Goal: Contribute content

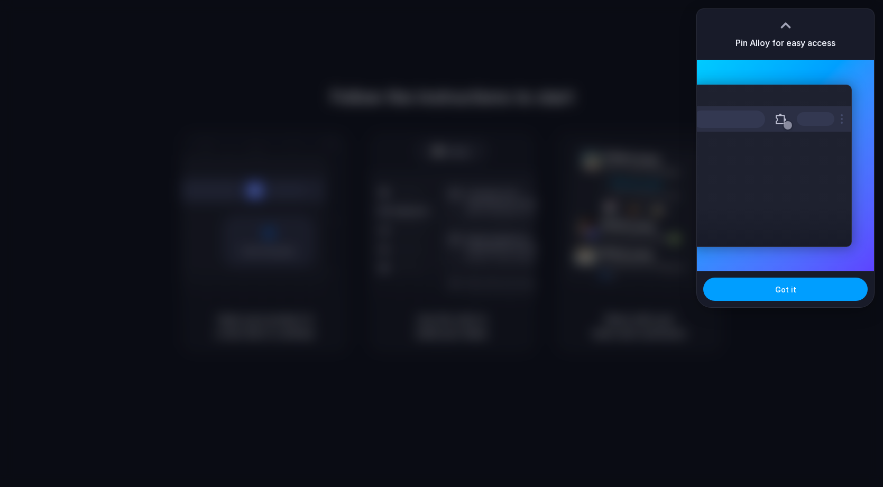
click at [804, 290] on button "Got it" at bounding box center [785, 289] width 164 height 23
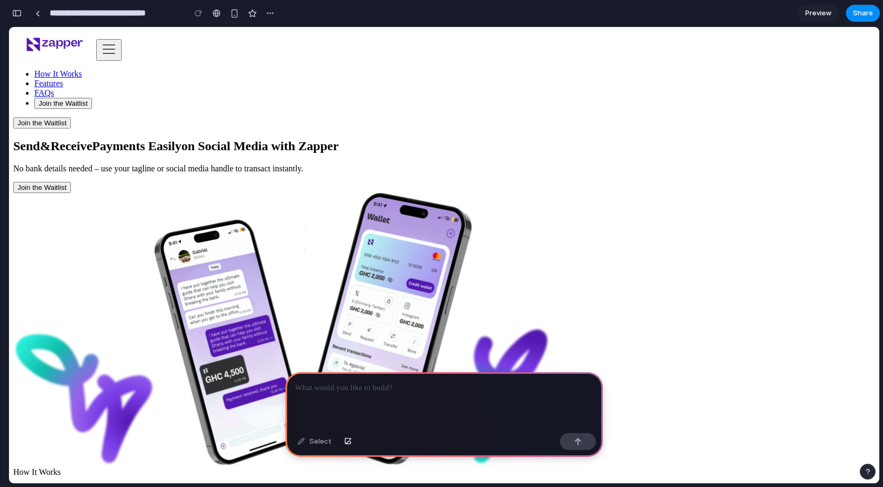
scroll to position [0, 10]
click at [374, 396] on div at bounding box center [444, 400] width 317 height 57
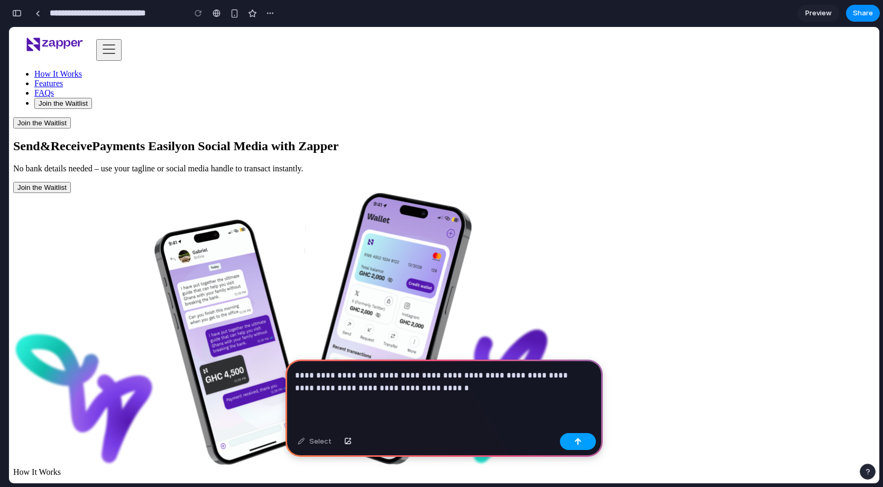
click at [580, 442] on div "button" at bounding box center [577, 441] width 7 height 7
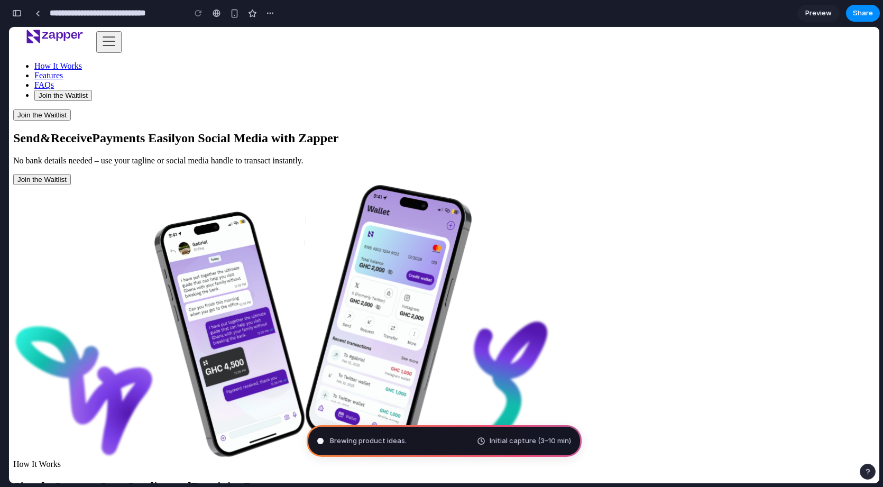
scroll to position [0, 0]
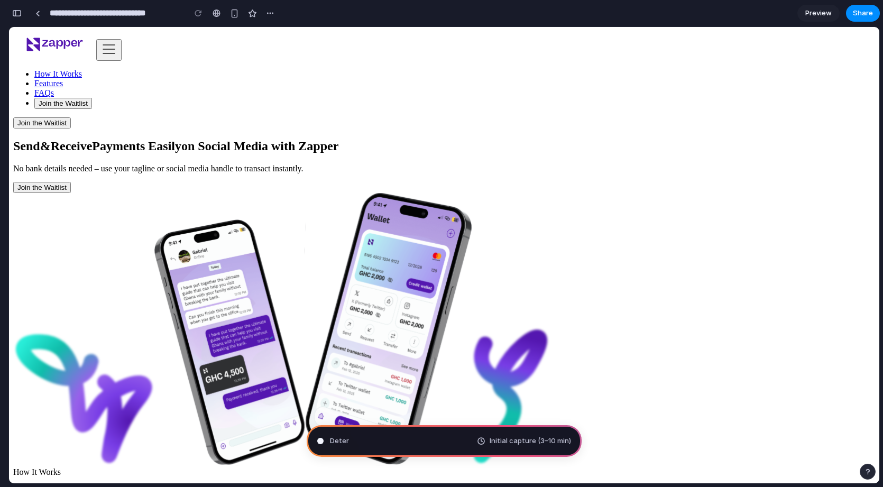
type input "**********"
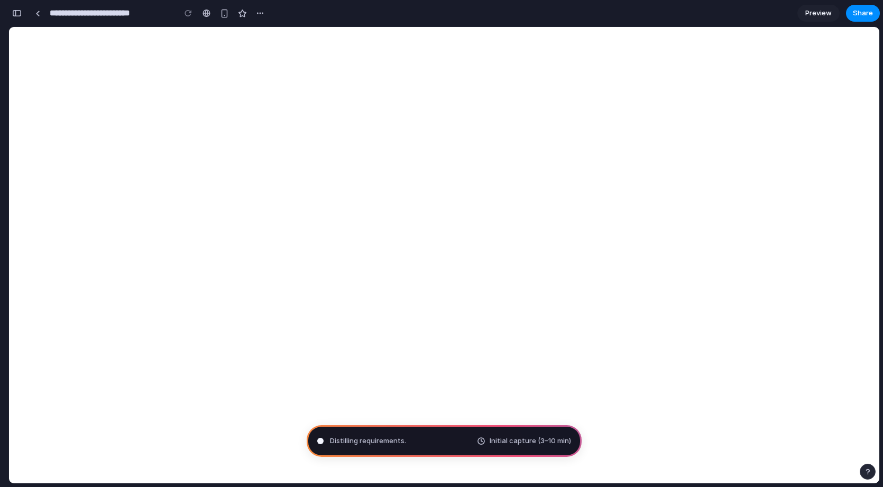
click at [818, 11] on span "Preview" at bounding box center [819, 13] width 26 height 11
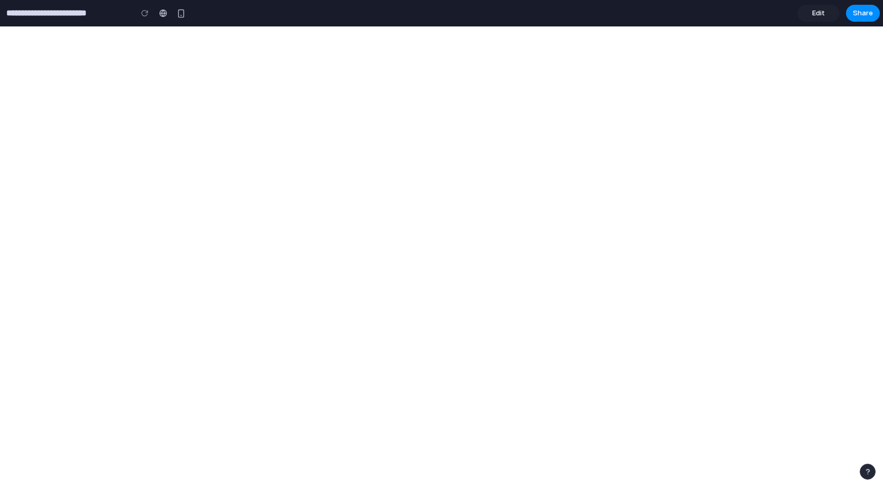
click at [803, 14] on link "Edit" at bounding box center [819, 13] width 42 height 17
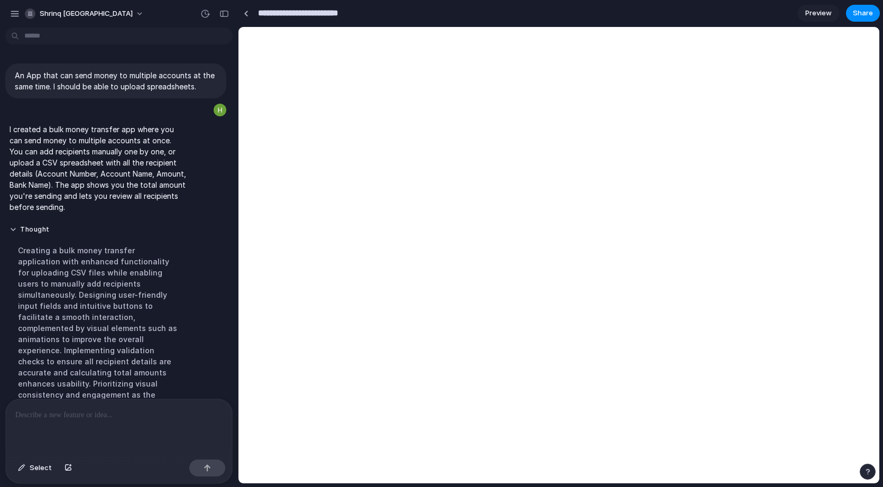
click at [344, 17] on input "**********" at bounding box center [318, 13] width 124 height 19
click at [819, 3] on section "**********" at bounding box center [559, 13] width 642 height 26
click at [819, 12] on span "Preview" at bounding box center [819, 13] width 26 height 11
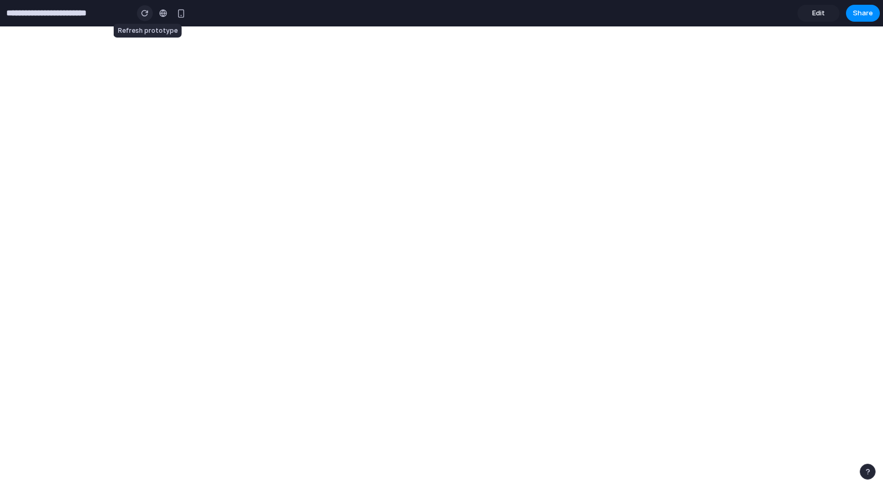
click at [146, 17] on button "button" at bounding box center [145, 13] width 16 height 16
click at [818, 10] on span "Edit" at bounding box center [818, 13] width 13 height 11
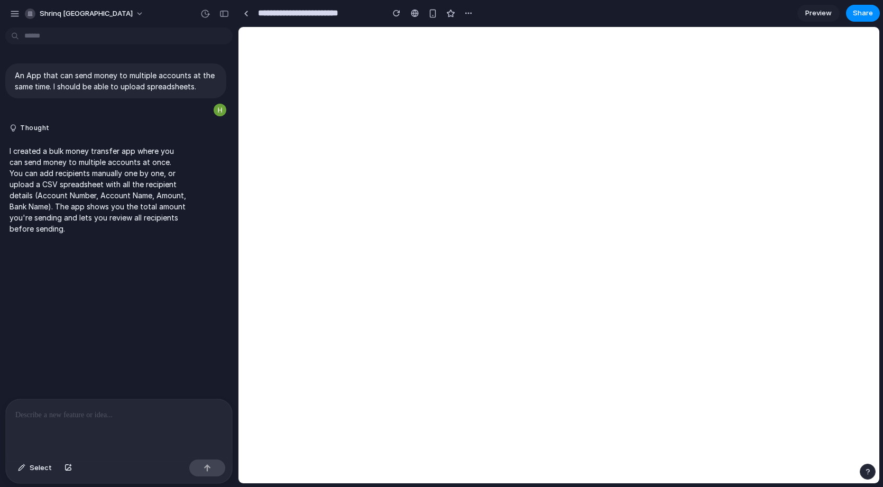
click at [74, 414] on p at bounding box center [118, 415] width 207 height 13
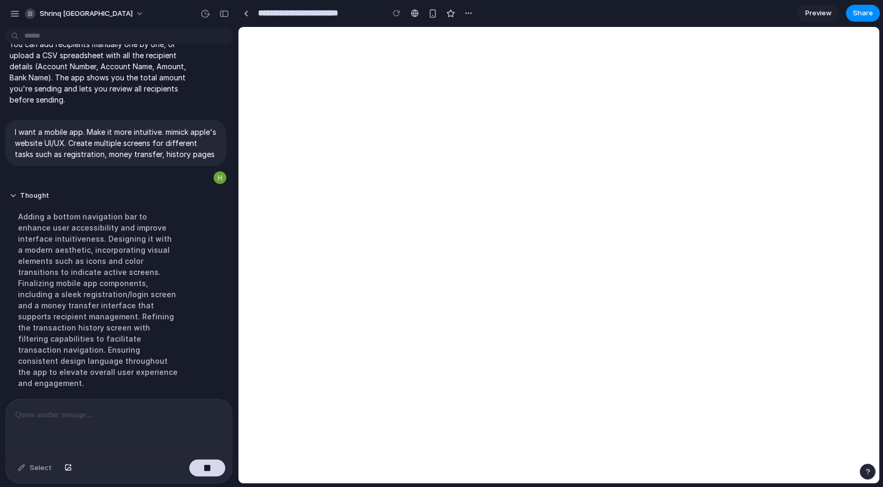
scroll to position [164, 0]
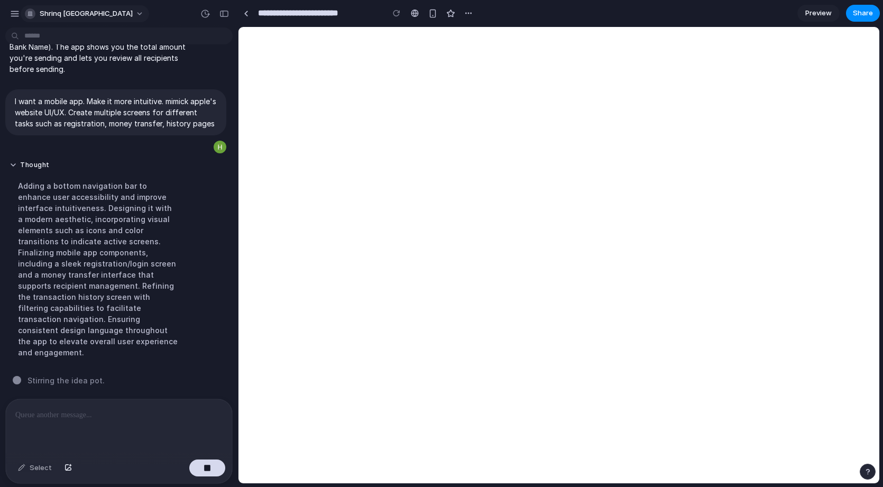
click at [81, 14] on span "Shrinq [GEOGRAPHIC_DATA]" at bounding box center [86, 13] width 93 height 11
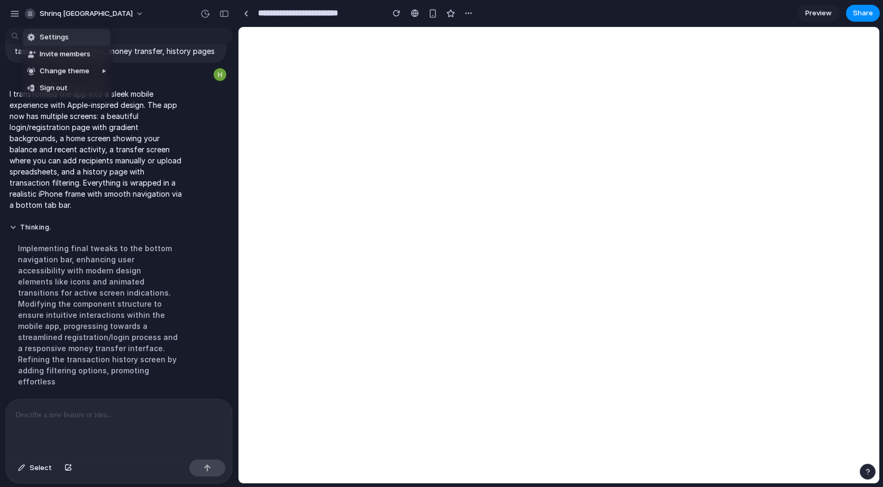
scroll to position [242, 0]
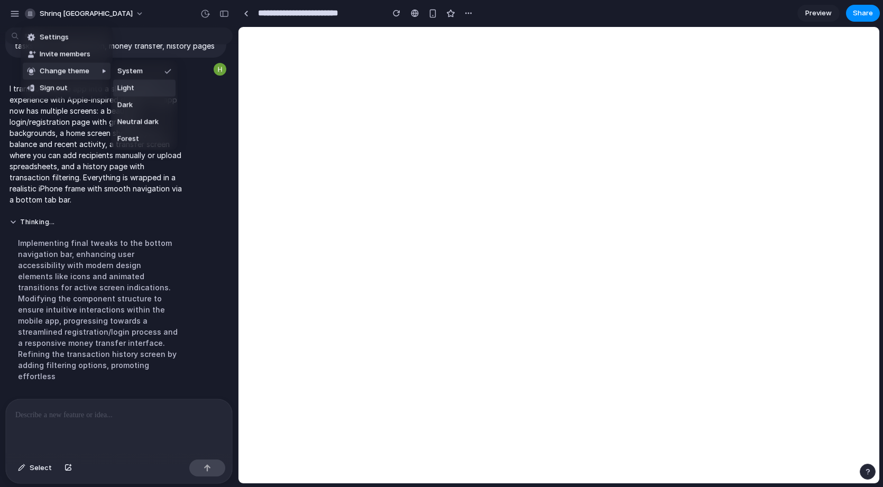
click at [745, 215] on div "Settings Invite members Change theme Sign out" at bounding box center [441, 243] width 883 height 487
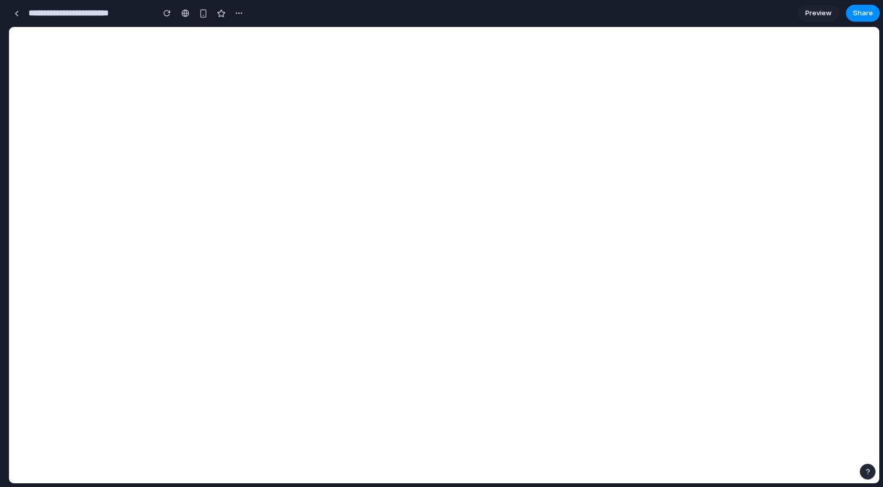
drag, startPoint x: 236, startPoint y: 239, endPoint x: -3, endPoint y: 228, distance: 238.8
click at [0, 228] on html "**********" at bounding box center [441, 243] width 883 height 487
click at [204, 15] on div at bounding box center [207, 13] width 8 height 8
click at [220, 16] on div "button" at bounding box center [224, 13] width 9 height 9
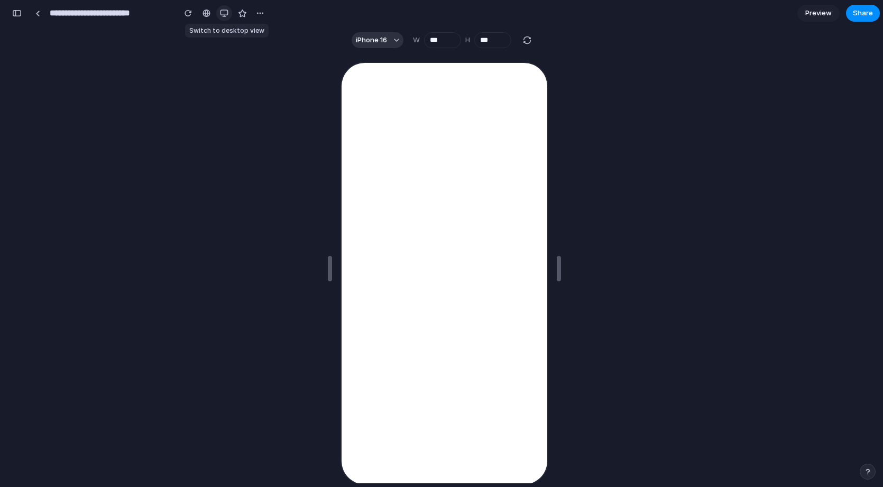
click at [220, 16] on div "button" at bounding box center [224, 13] width 8 height 8
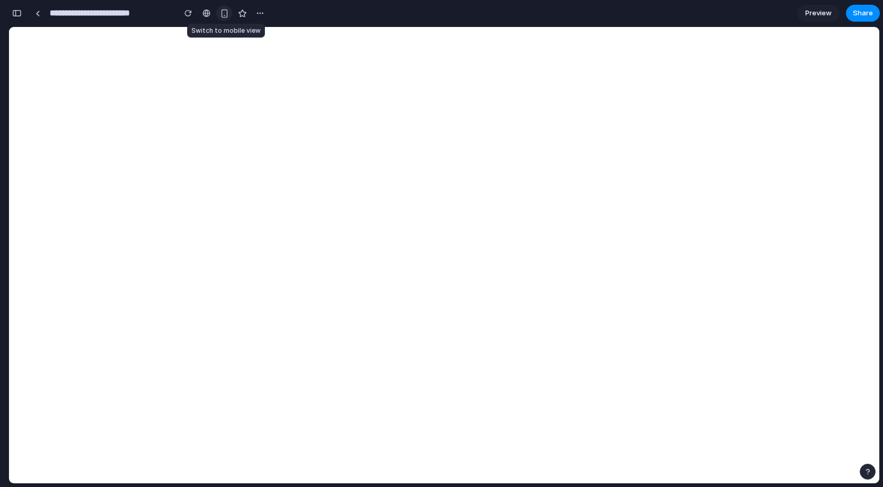
click at [220, 16] on div "button" at bounding box center [224, 13] width 9 height 9
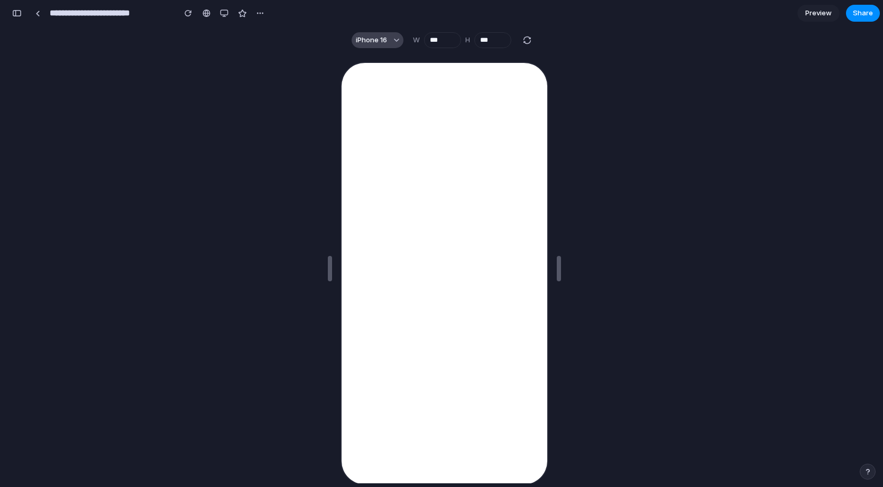
click at [387, 36] on button "iPhone 16" at bounding box center [378, 40] width 52 height 16
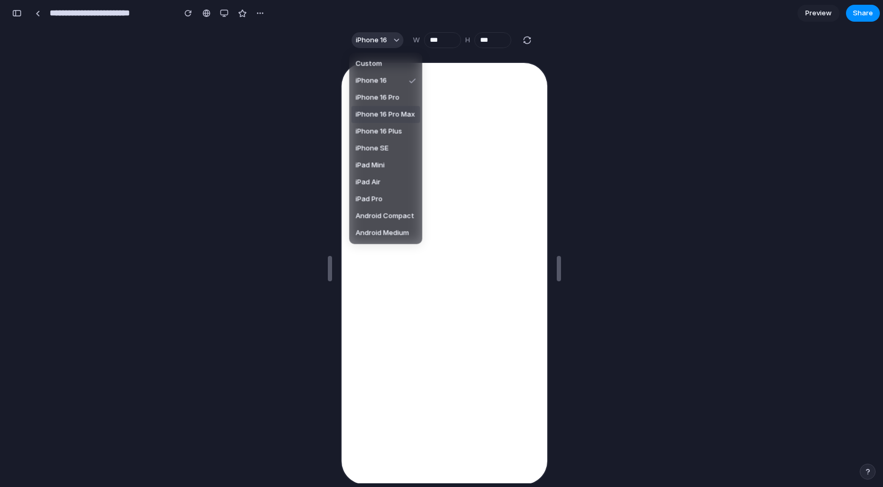
click at [394, 113] on span "iPhone 16 Pro Max" at bounding box center [385, 114] width 59 height 11
type input "***"
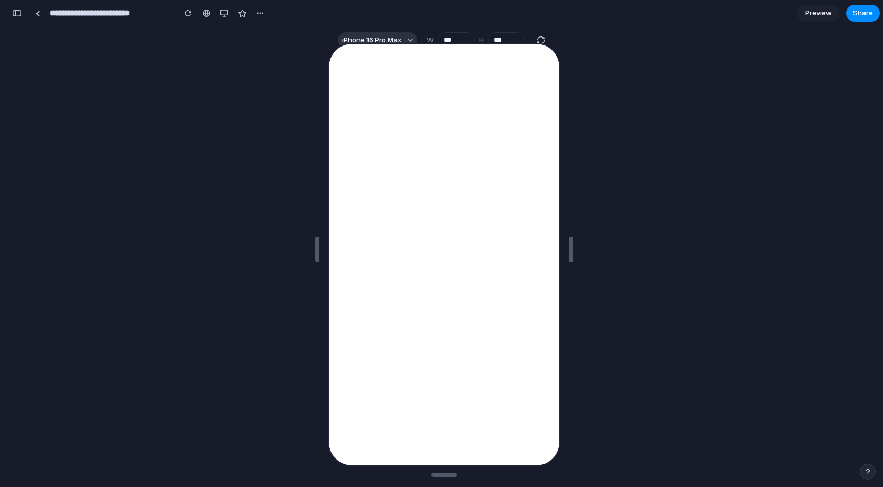
scroll to position [0, 0]
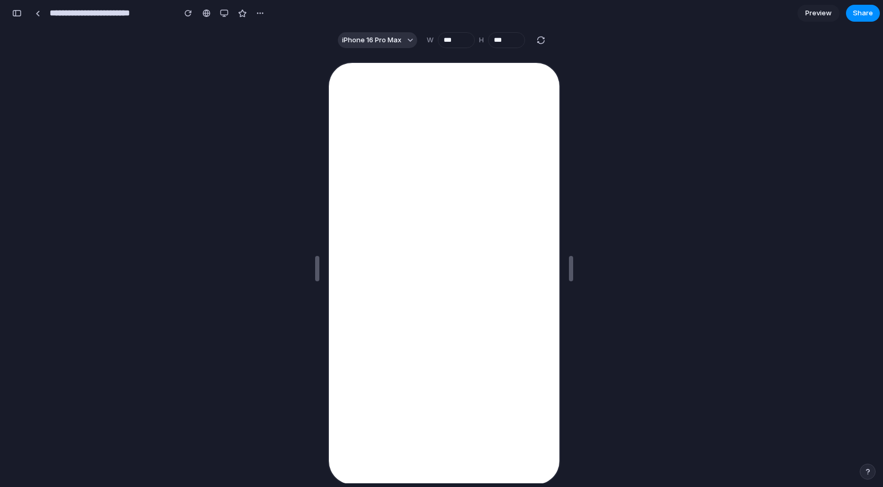
click at [826, 12] on span "Preview" at bounding box center [819, 13] width 26 height 11
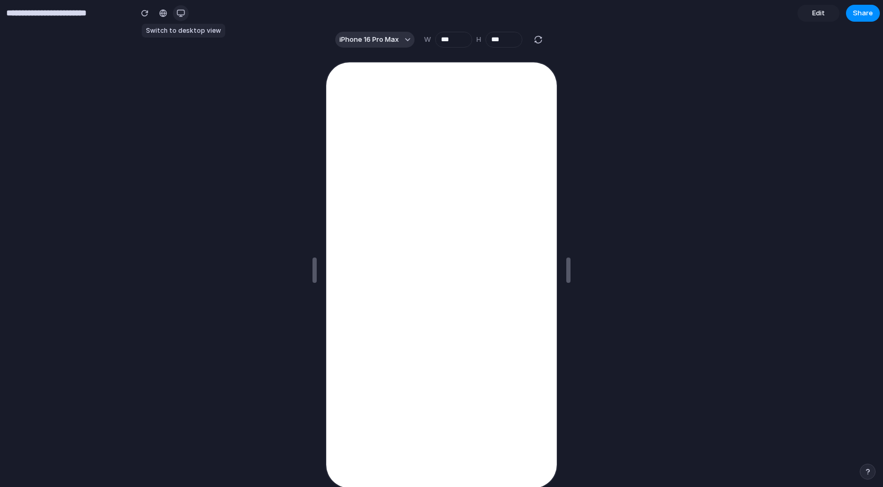
click at [179, 13] on div "button" at bounding box center [181, 13] width 8 height 8
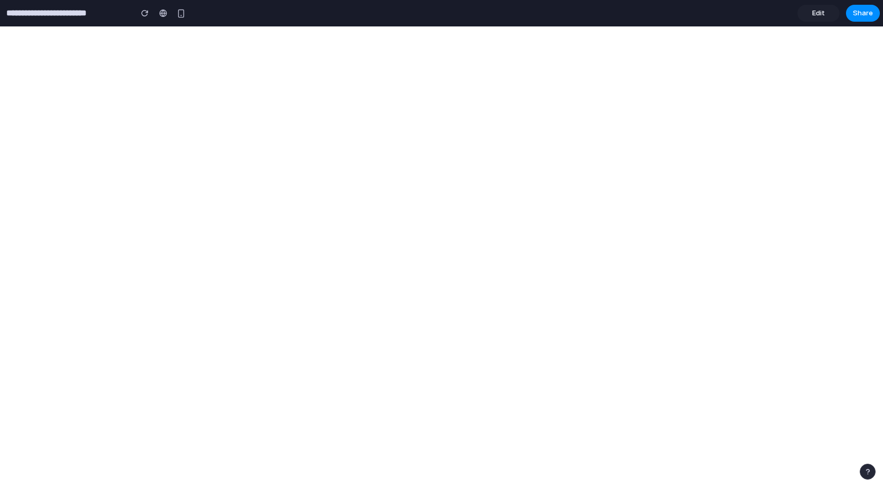
click at [826, 13] on link "Edit" at bounding box center [819, 13] width 42 height 17
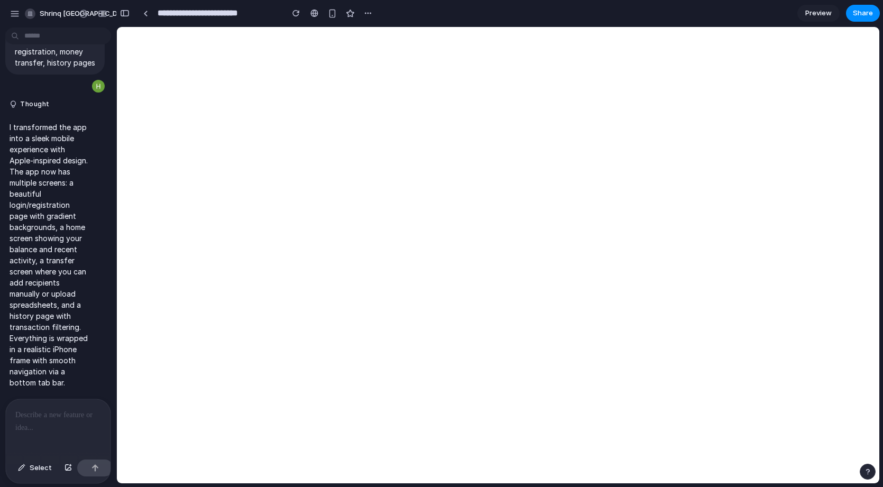
click at [38, 422] on div at bounding box center [58, 427] width 105 height 56
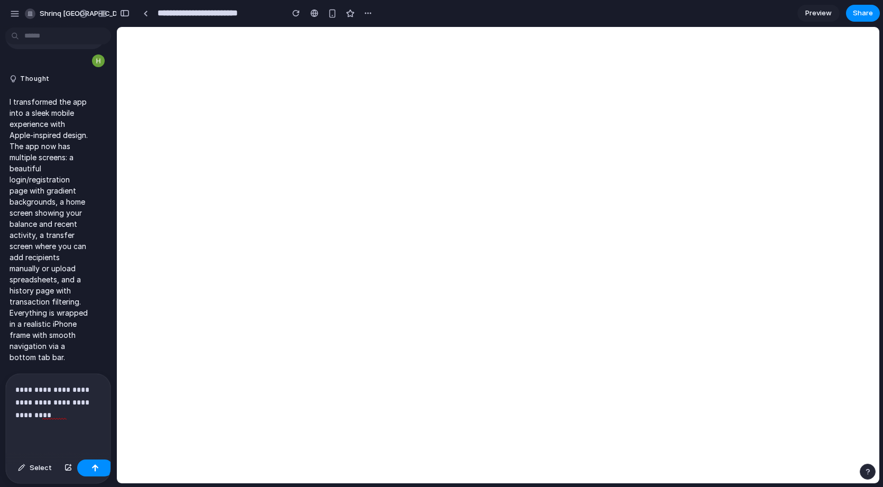
scroll to position [506, 0]
click at [91, 468] on div "button" at bounding box center [94, 467] width 7 height 7
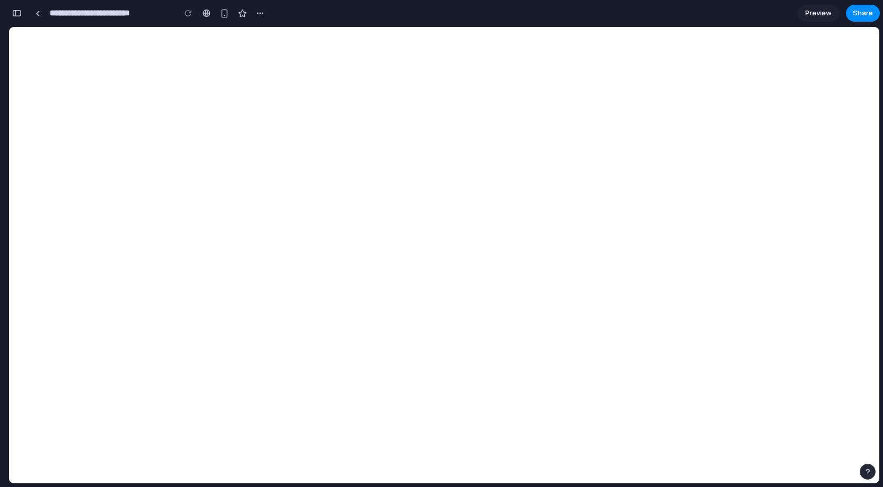
scroll to position [1159, 0]
click at [816, 11] on span "Preview" at bounding box center [819, 13] width 26 height 11
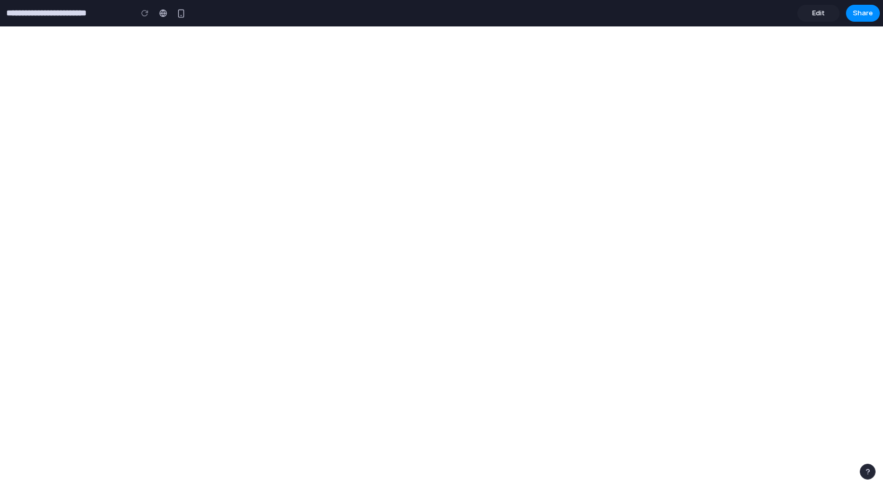
click at [816, 11] on span "Edit" at bounding box center [818, 13] width 13 height 11
